Goal: Information Seeking & Learning: Learn about a topic

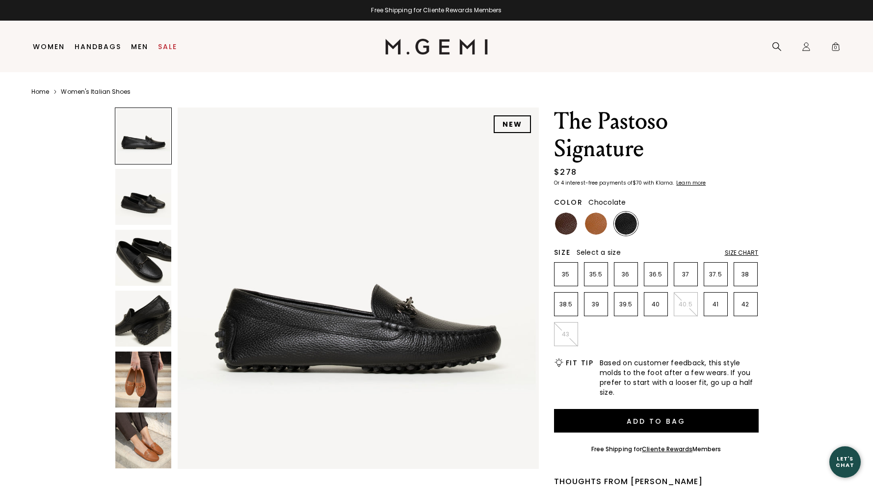
click at [562, 226] on img at bounding box center [566, 224] width 22 height 22
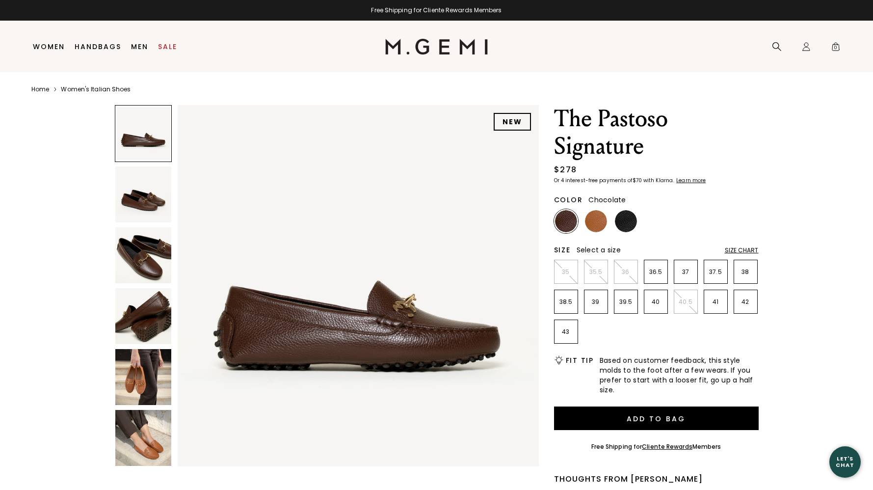
click at [140, 241] on img at bounding box center [143, 255] width 56 height 56
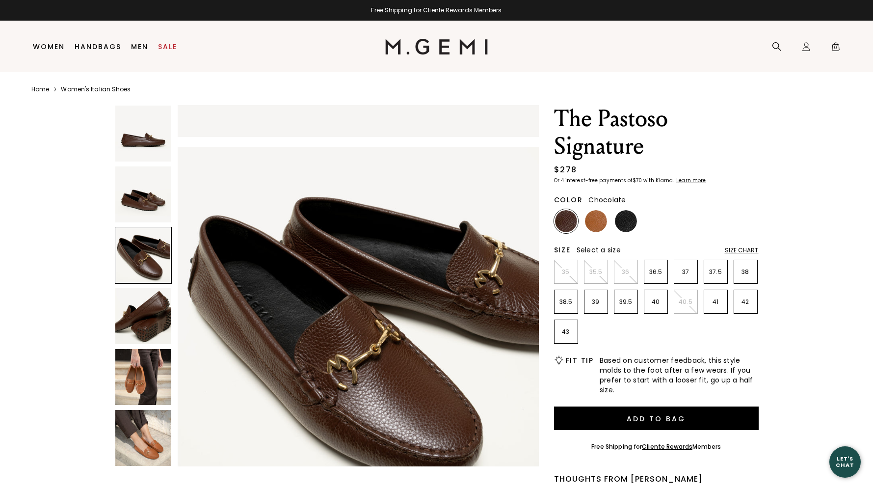
scroll to position [742, 0]
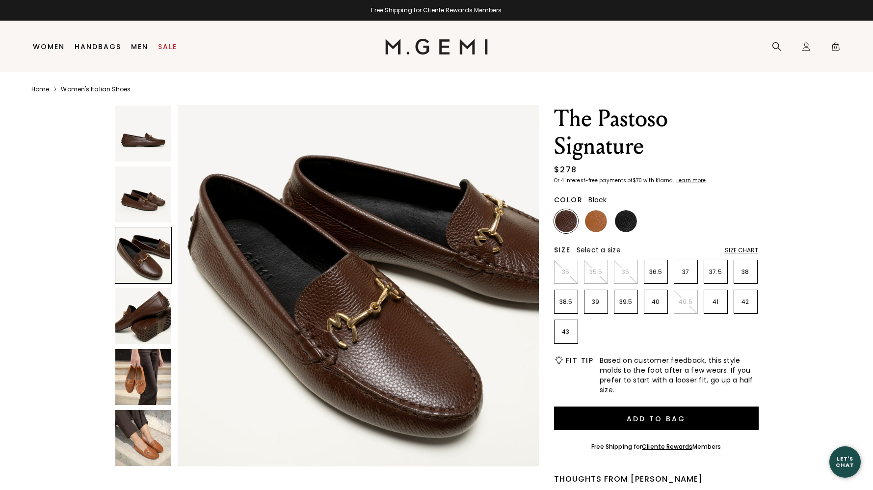
click at [622, 221] on img at bounding box center [626, 221] width 22 height 22
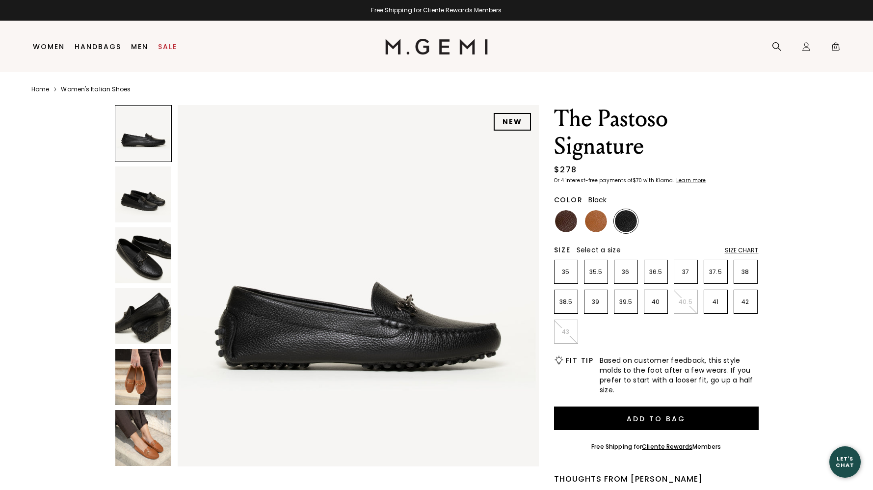
click at [130, 256] on img at bounding box center [143, 255] width 56 height 56
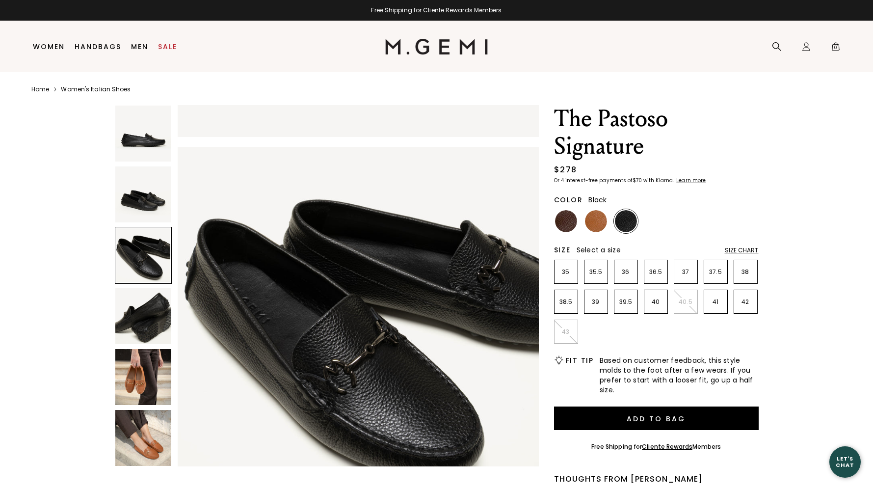
scroll to position [742, 0]
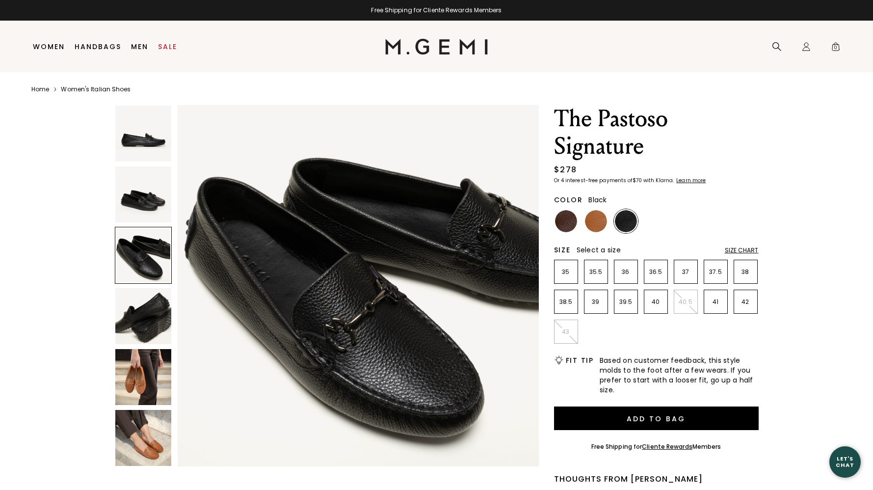
click at [147, 452] on img at bounding box center [143, 438] width 56 height 56
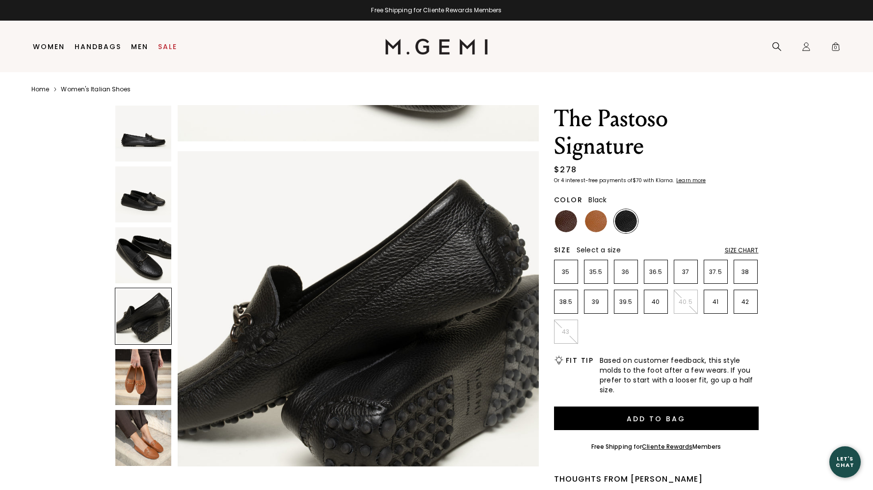
scroll to position [1065, 0]
